Goal: Information Seeking & Learning: Learn about a topic

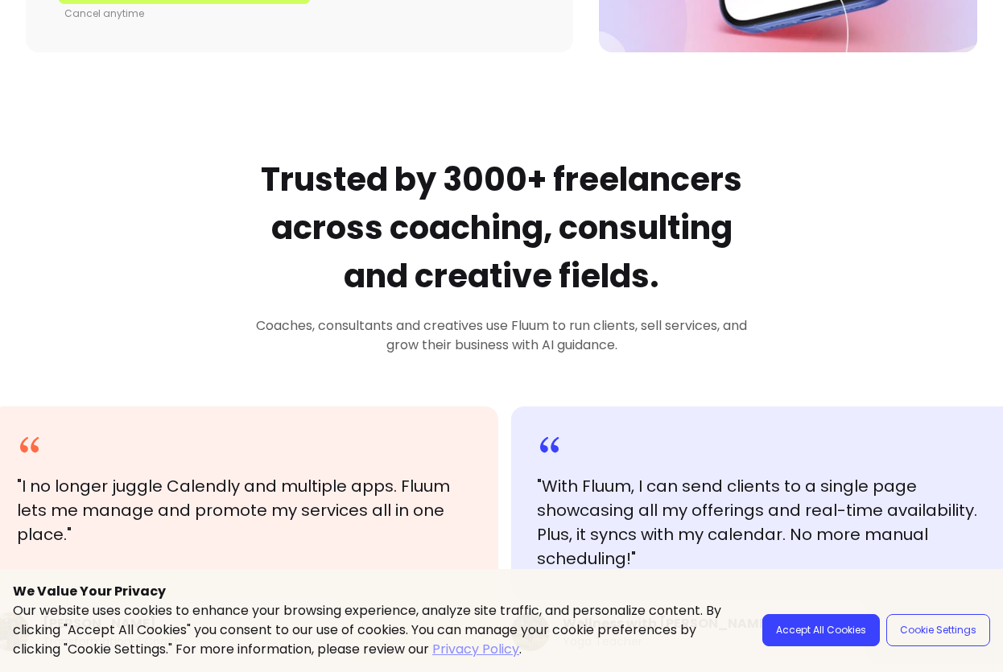
scroll to position [573, 0]
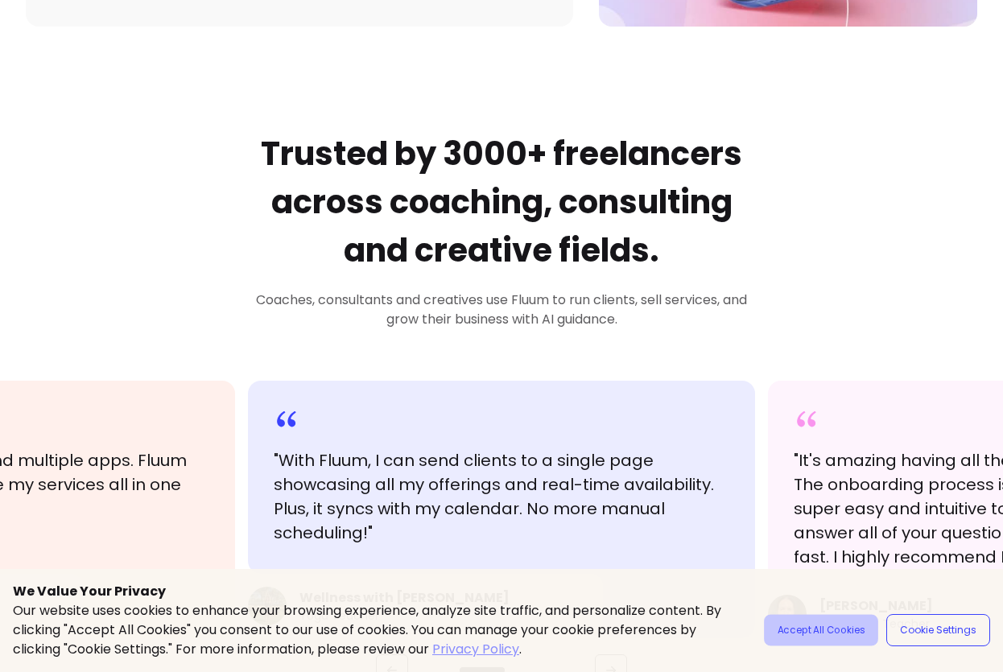
click at [810, 635] on button "Accept All Cookies" at bounding box center [821, 630] width 114 height 31
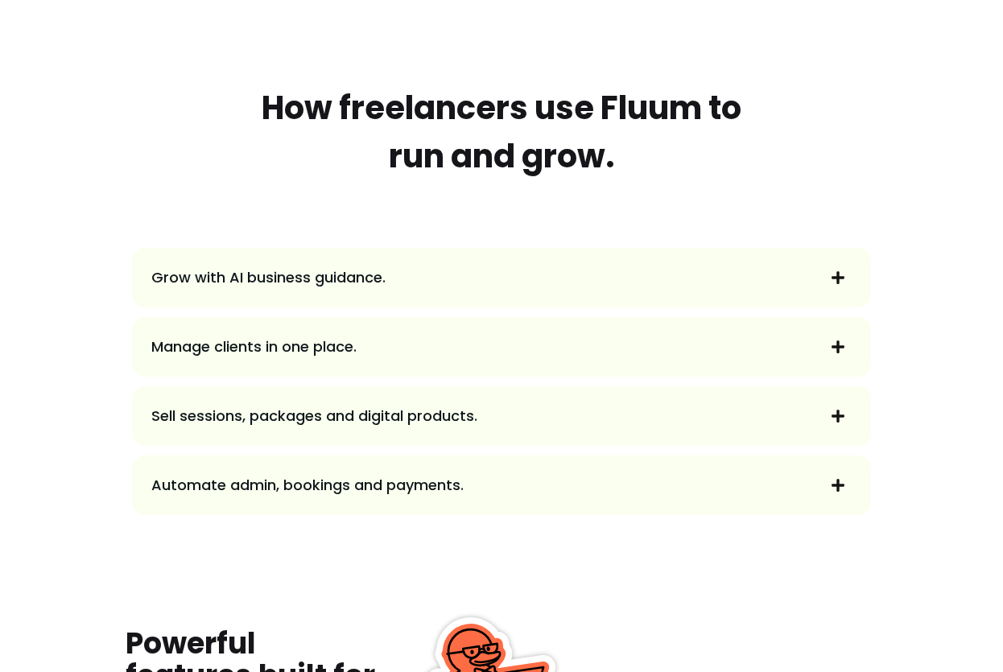
scroll to position [1653, 0]
click at [628, 272] on span "Grow with AI business guidance." at bounding box center [483, 277] width 664 height 23
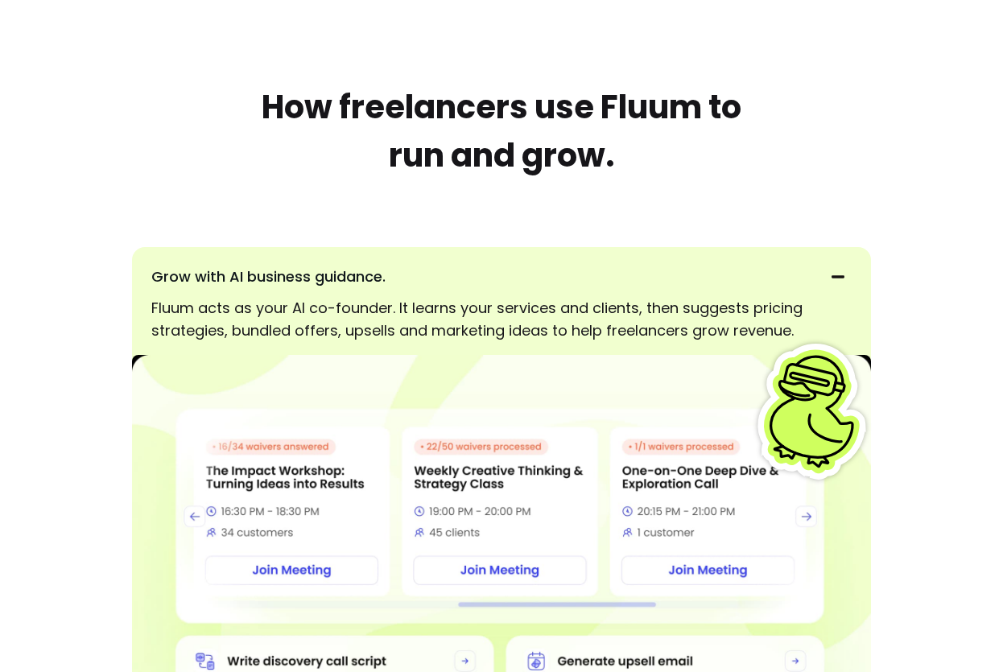
click at [582, 279] on span "Grow with AI business guidance." at bounding box center [483, 277] width 664 height 23
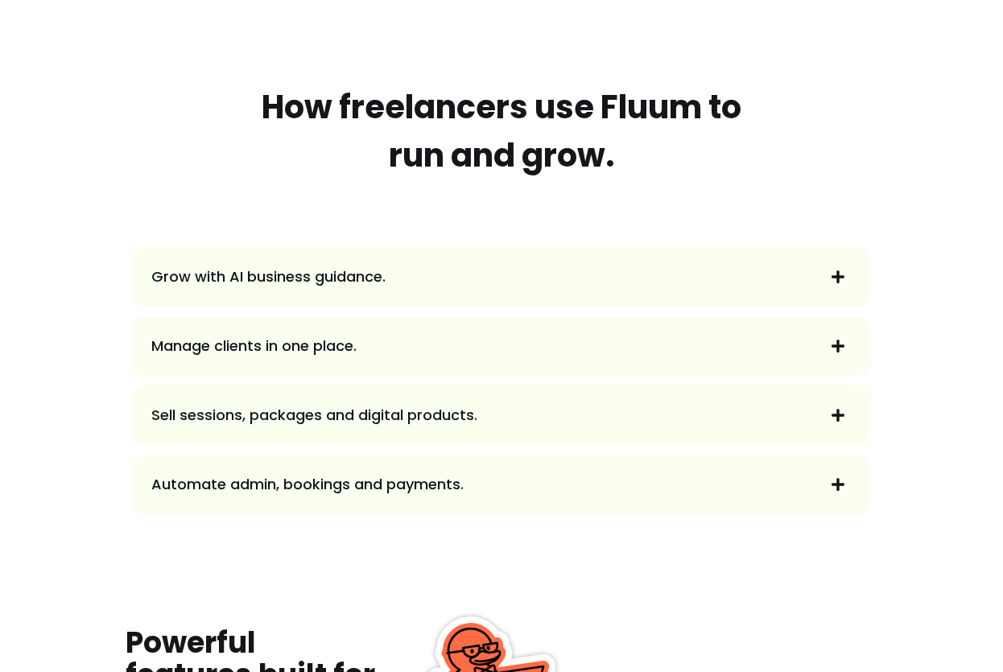
click at [582, 279] on span "Grow with AI business guidance." at bounding box center [483, 277] width 664 height 23
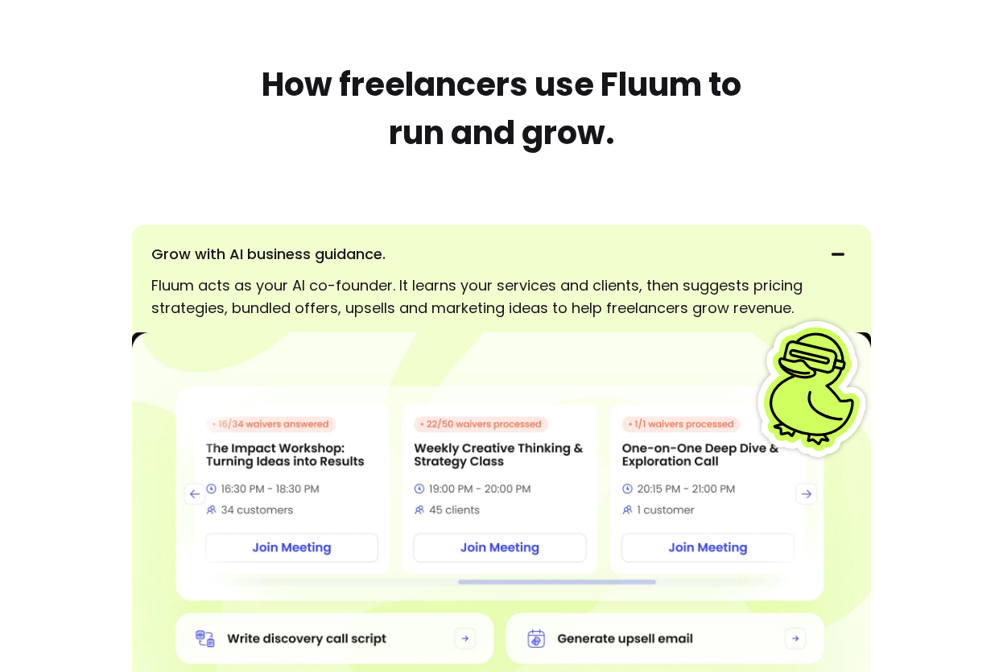
scroll to position [1677, 0]
click at [596, 263] on span "Grow with AI business guidance." at bounding box center [483, 253] width 664 height 23
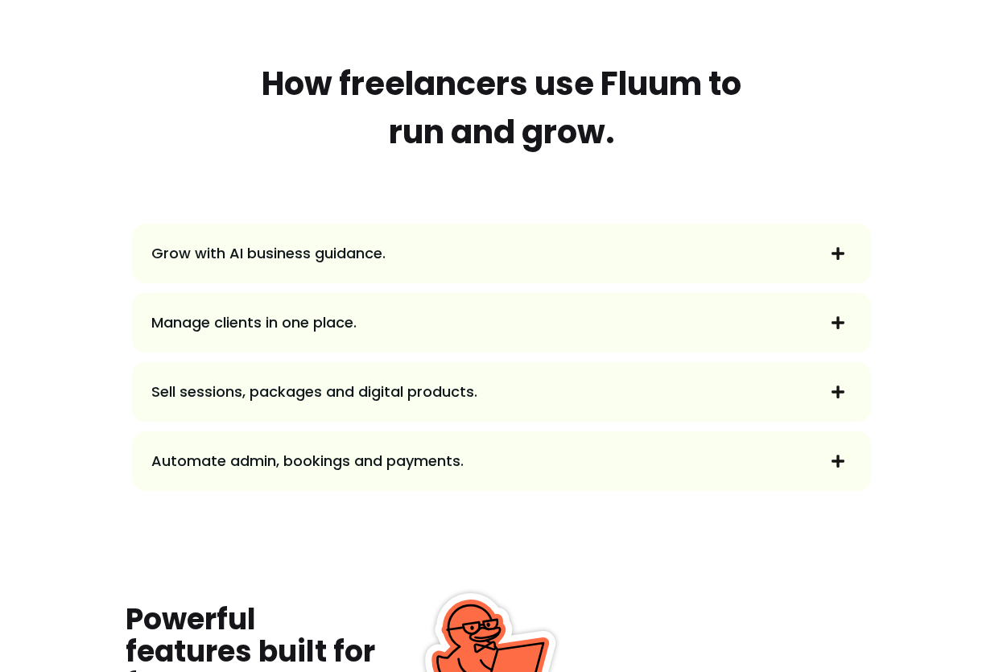
click at [479, 329] on span "Manage clients in one place." at bounding box center [483, 323] width 664 height 23
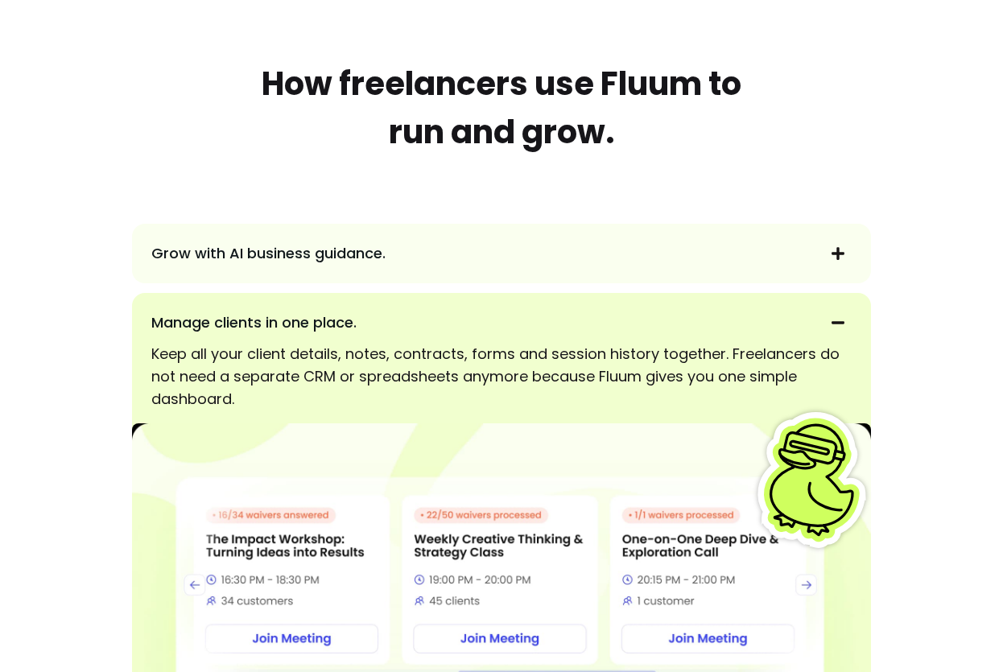
click at [479, 329] on span "Manage clients in one place." at bounding box center [483, 323] width 664 height 23
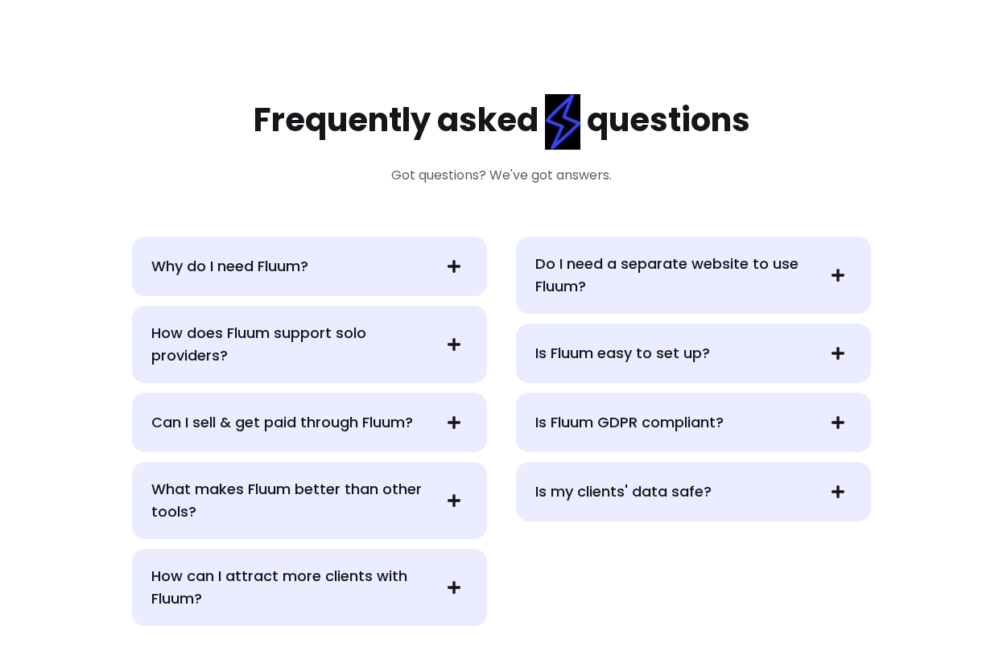
scroll to position [3199, 0]
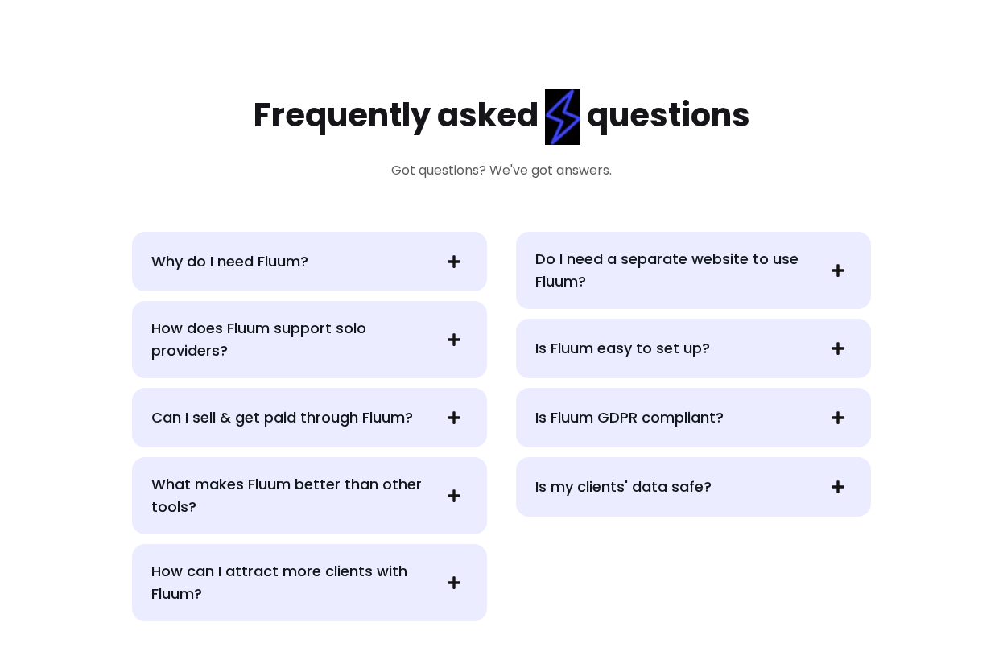
click at [771, 274] on span "Do I need a separate website to use Fluum?" at bounding box center [675, 270] width 279 height 45
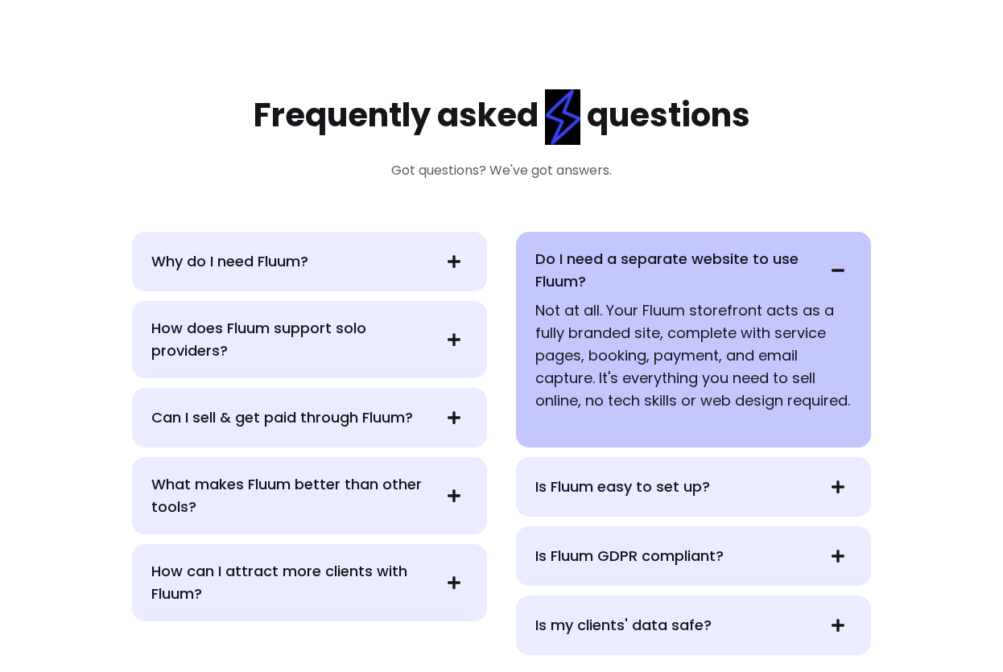
click at [771, 274] on span "Do I need a separate website to use Fluum?" at bounding box center [675, 270] width 279 height 45
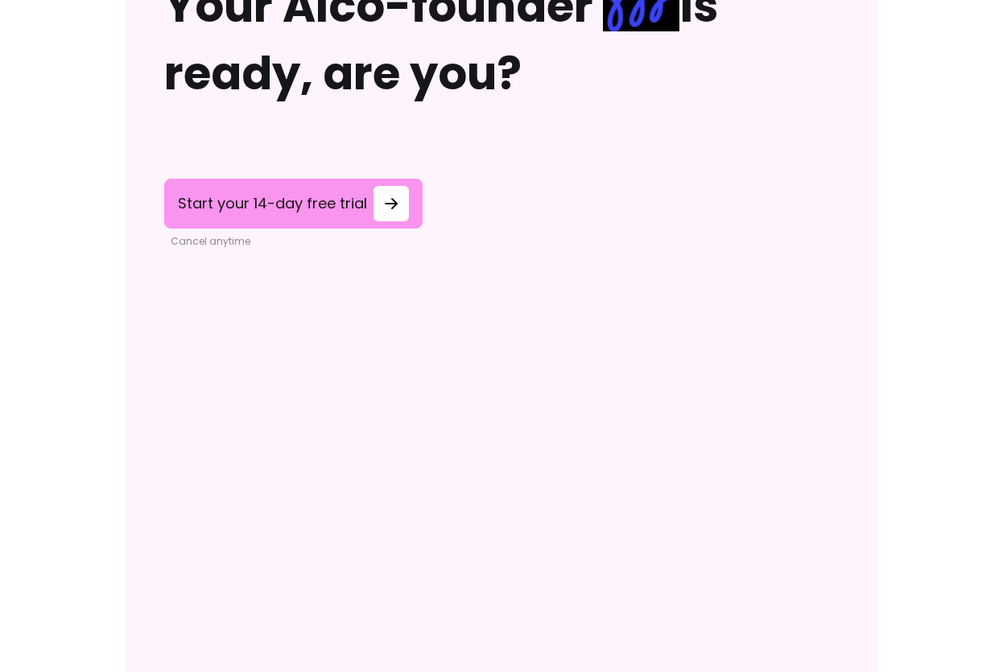
scroll to position [4851, 0]
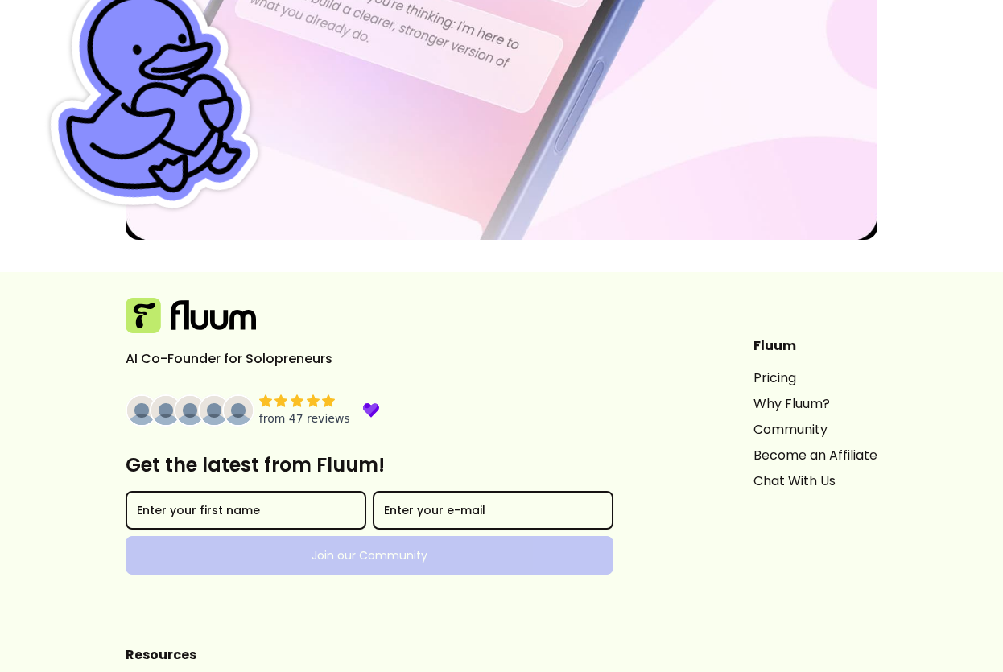
click at [754, 369] on link "Pricing" at bounding box center [816, 378] width 124 height 19
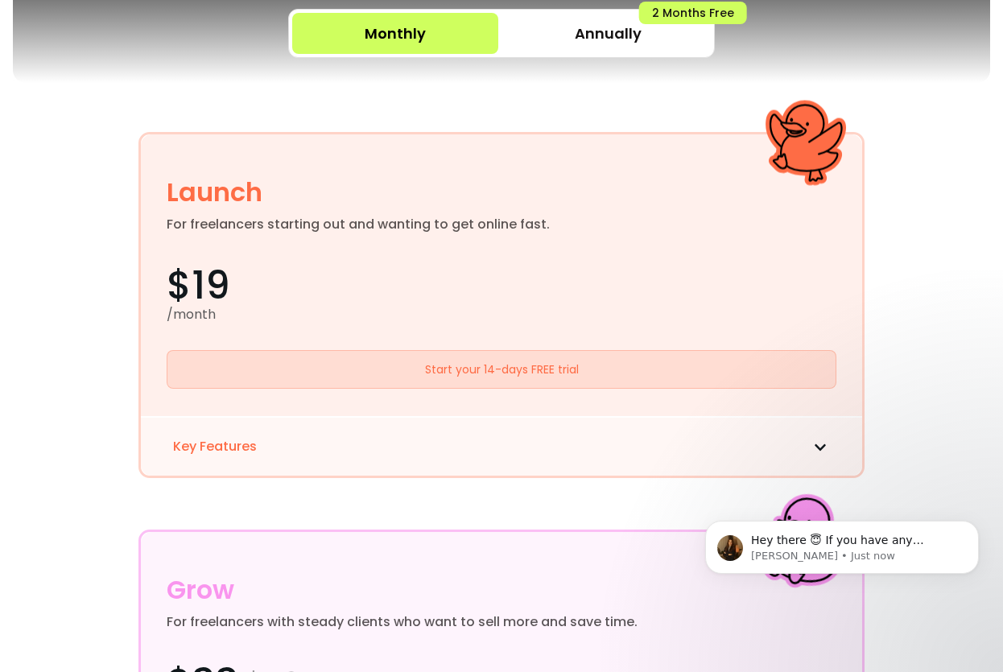
scroll to position [432, 0]
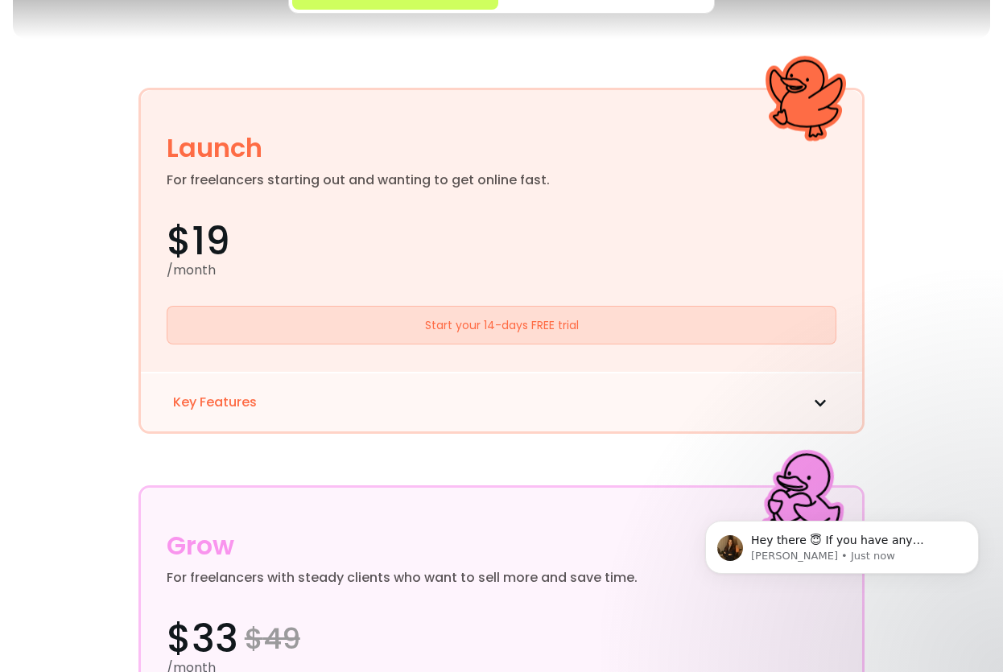
click at [511, 412] on div "Key Features" at bounding box center [502, 402] width 722 height 60
click at [503, 385] on div "Key Features" at bounding box center [502, 402] width 722 height 60
click at [503, 412] on button "Key Features" at bounding box center [502, 402] width 658 height 19
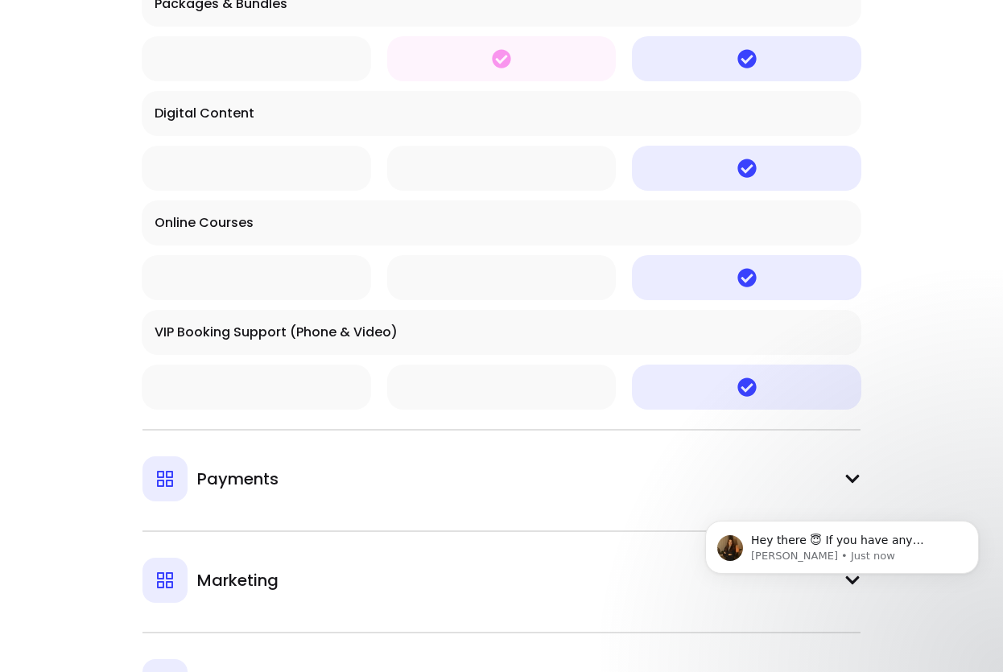
scroll to position [3218, 0]
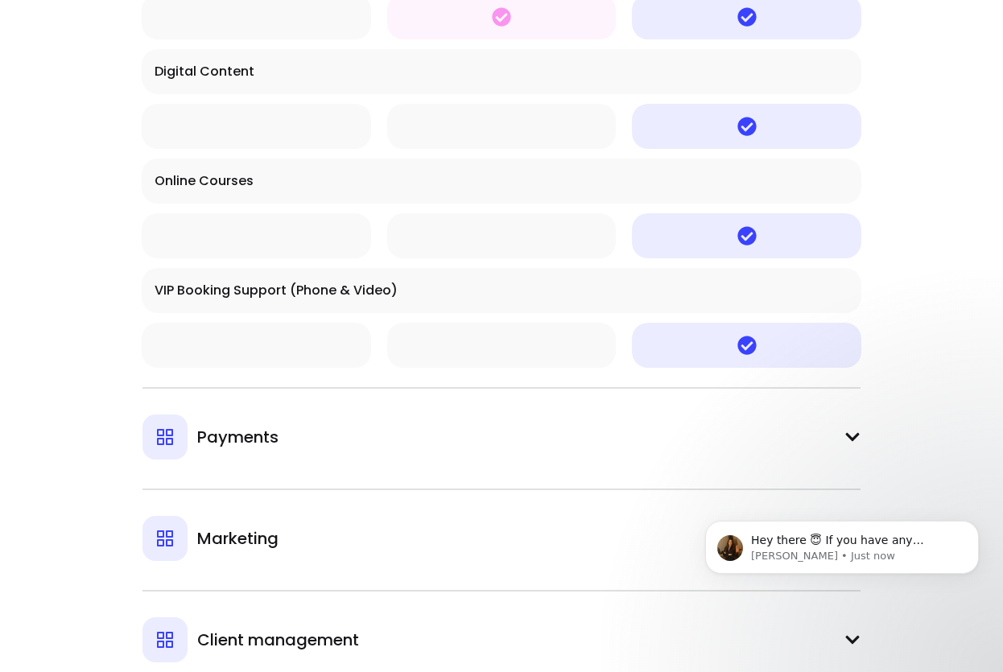
click at [457, 415] on button "Payments" at bounding box center [502, 423] width 719 height 72
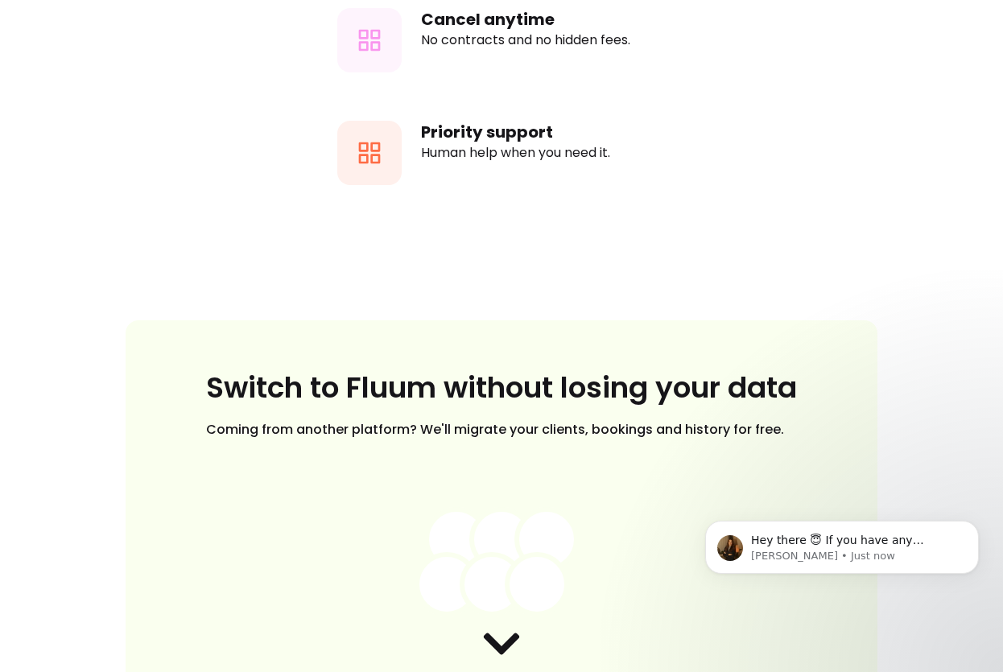
scroll to position [6756, 0]
